Goal: Information Seeking & Learning: Check status

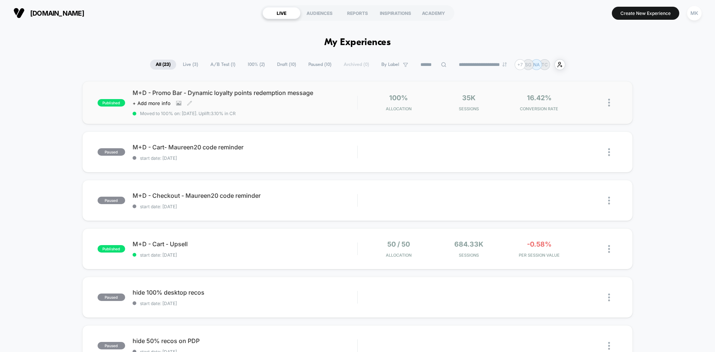
click at [317, 109] on div "M+D - Promo Bar - Dynamic loyalty points redemption message Click to view image…" at bounding box center [245, 102] width 225 height 27
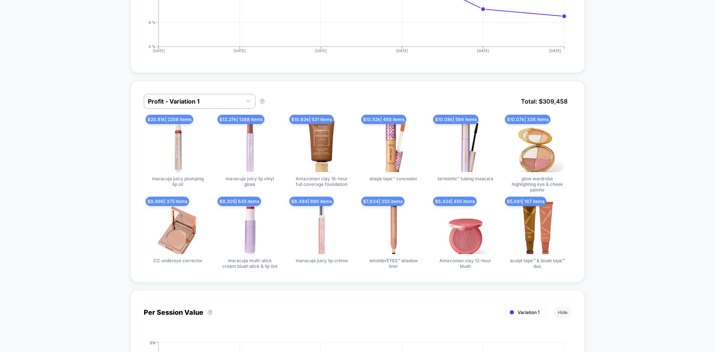
scroll to position [633, 0]
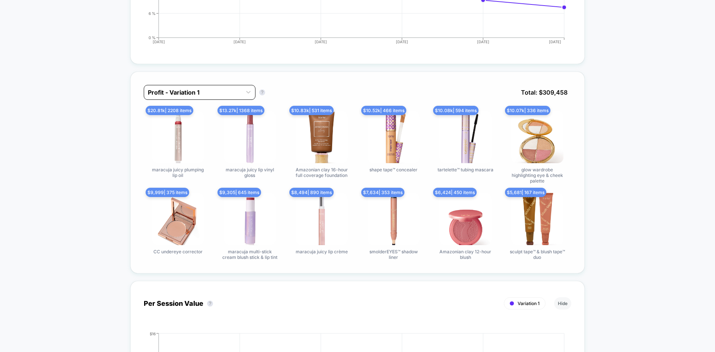
click at [186, 87] on div "Profit - Variation 1" at bounding box center [193, 92] width 98 height 12
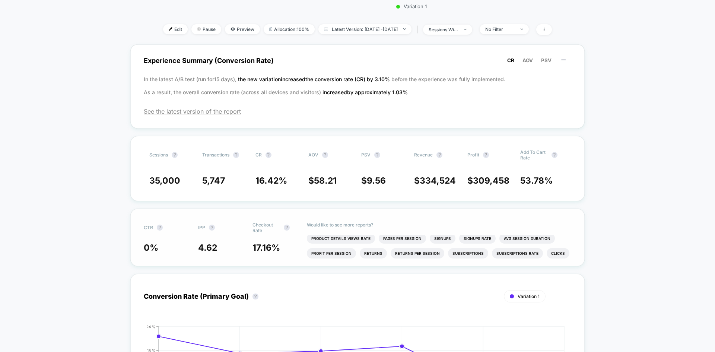
scroll to position [261, 0]
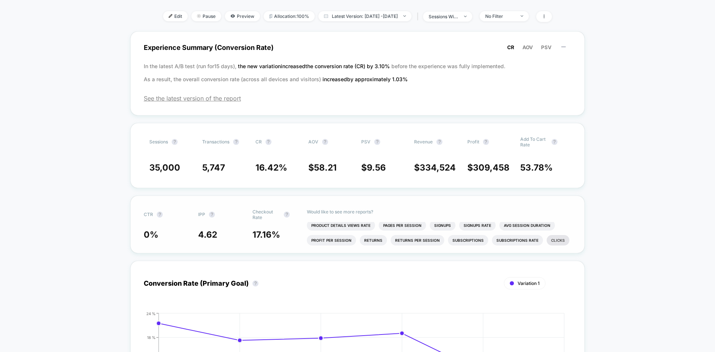
click at [550, 241] on li "Clicks" at bounding box center [558, 240] width 23 height 10
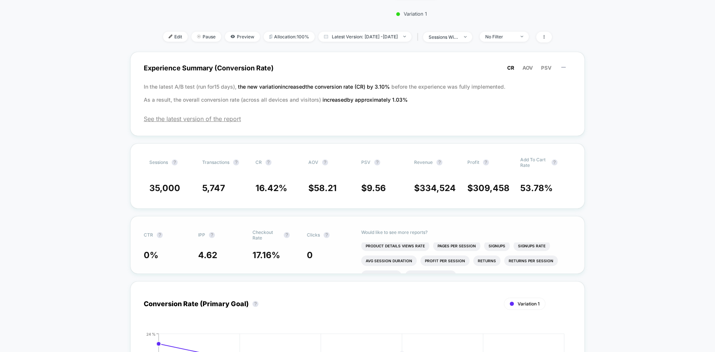
scroll to position [223, 0]
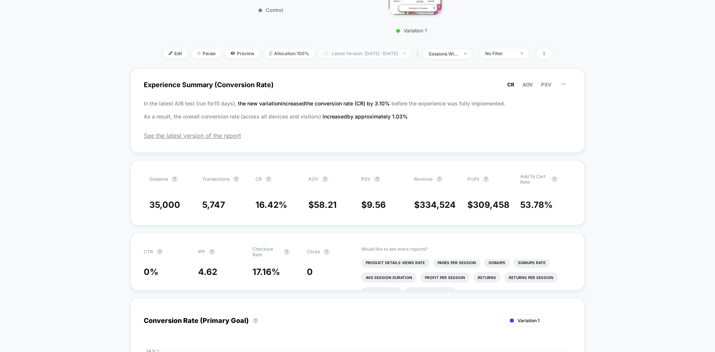
click at [410, 54] on span "Latest Version: [DATE] - [DATE]" at bounding box center [364, 53] width 93 height 10
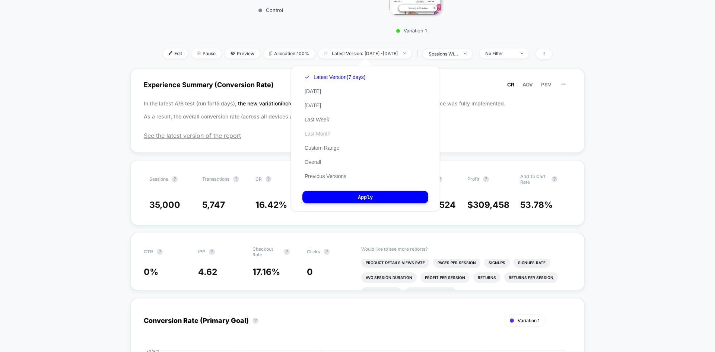
click at [331, 130] on button "Last Month" at bounding box center [317, 133] width 30 height 7
click at [363, 200] on button "Apply" at bounding box center [365, 197] width 126 height 13
